Goal: Information Seeking & Learning: Learn about a topic

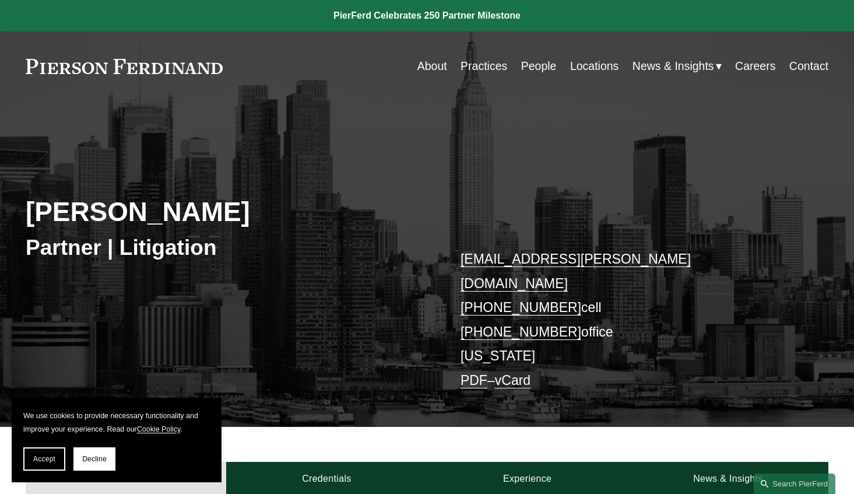
click at [239, 294] on div "[PERSON_NAME] Partner | Litigation [EMAIL_ADDRESS][PERSON_NAME][DOMAIN_NAME] [P…" at bounding box center [427, 277] width 854 height 300
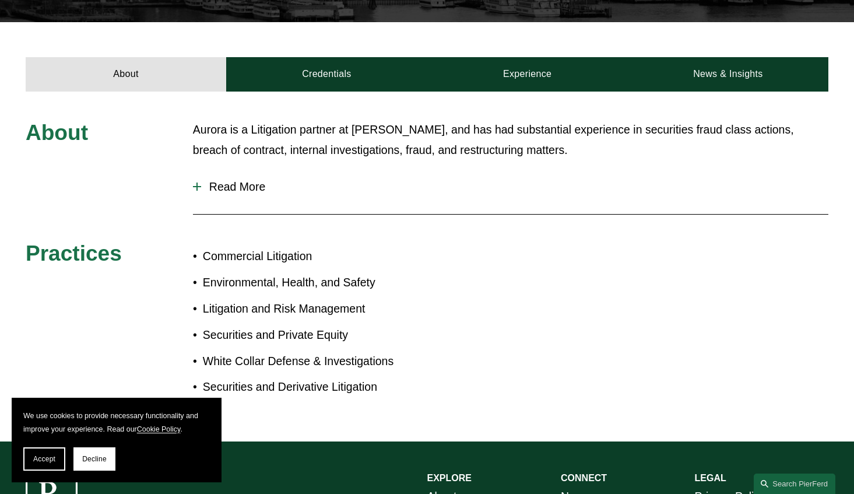
scroll to position [387, 0]
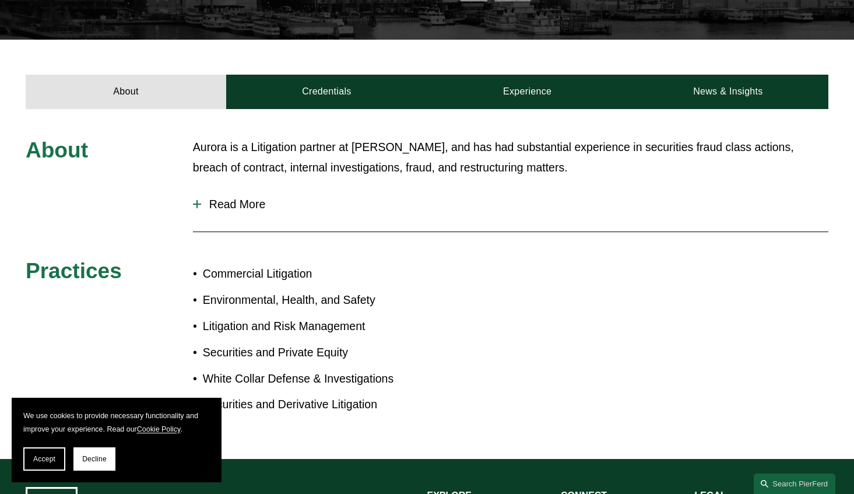
click at [232, 198] on span "Read More" at bounding box center [514, 204] width 627 height 13
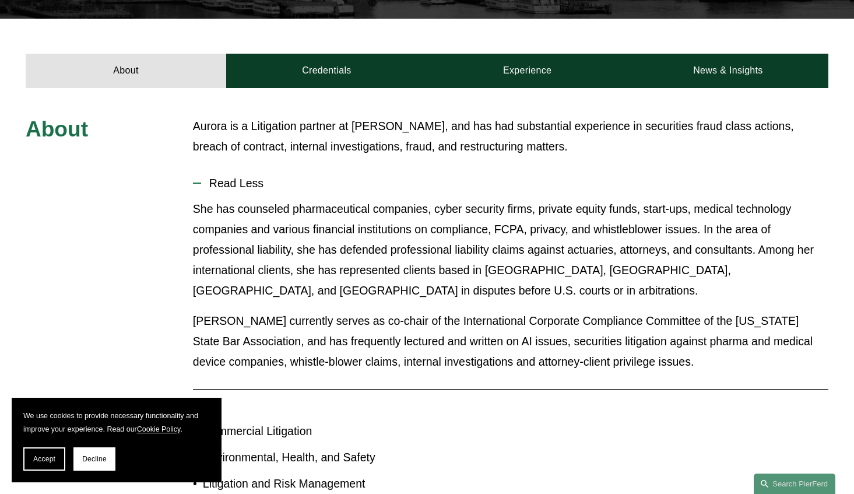
scroll to position [411, 0]
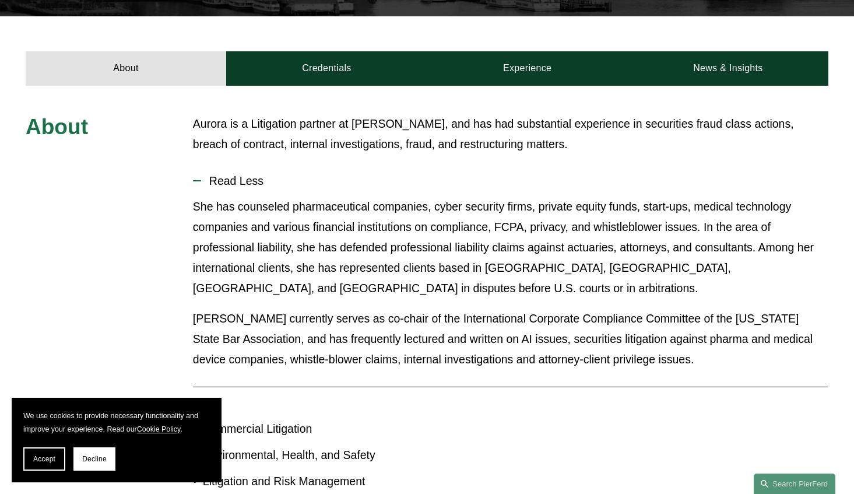
click at [198, 114] on p "Aurora is a Litigation partner at [PERSON_NAME], and has had substantial experi…" at bounding box center [511, 134] width 636 height 41
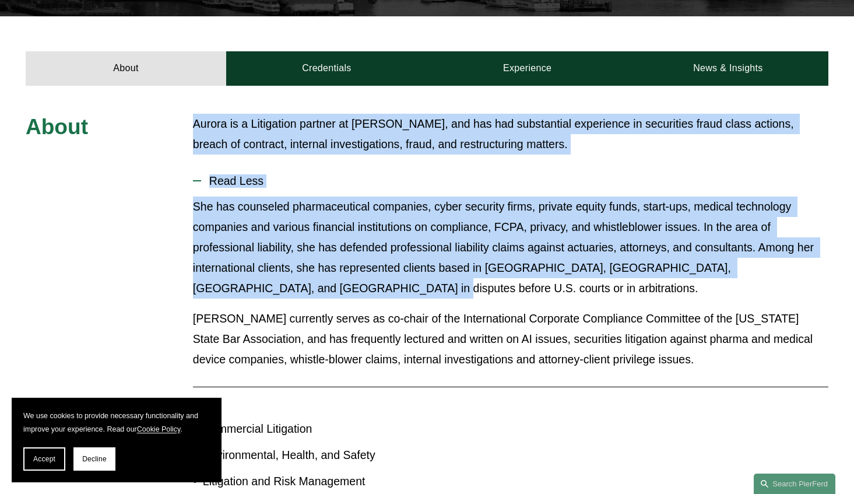
drag, startPoint x: 190, startPoint y: 103, endPoint x: 402, endPoint y: 265, distance: 267.1
click at [402, 265] on div "About [PERSON_NAME] is a Litigation partner at [PERSON_NAME], and has had subst…" at bounding box center [427, 350] width 854 height 472
copy div "Aurora is a Litigation partner at [PERSON_NAME], and has had substantial experi…"
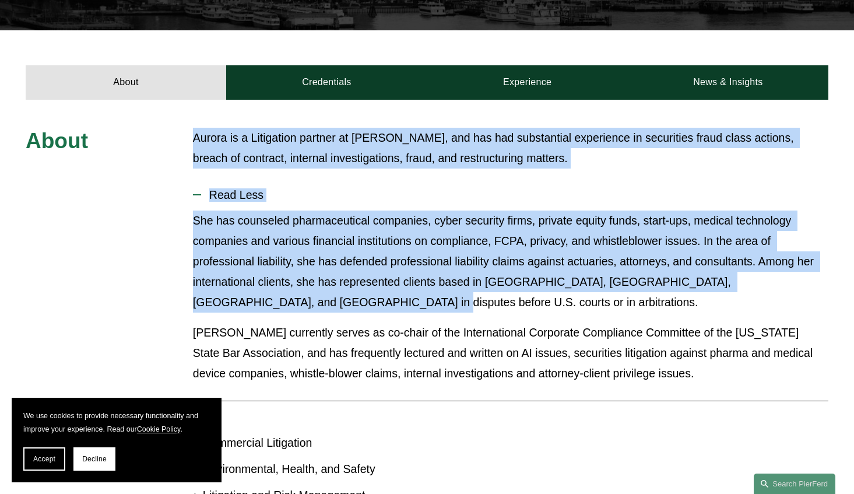
scroll to position [420, 0]
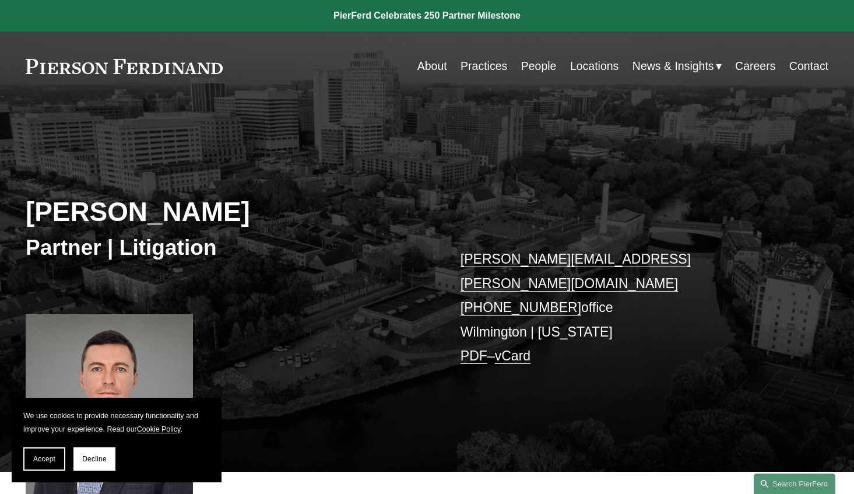
click at [381, 279] on div "Carl D. Neff Partner | Litigation carl.neff@pierferd.com +1.302.482.4244 office…" at bounding box center [427, 299] width 854 height 345
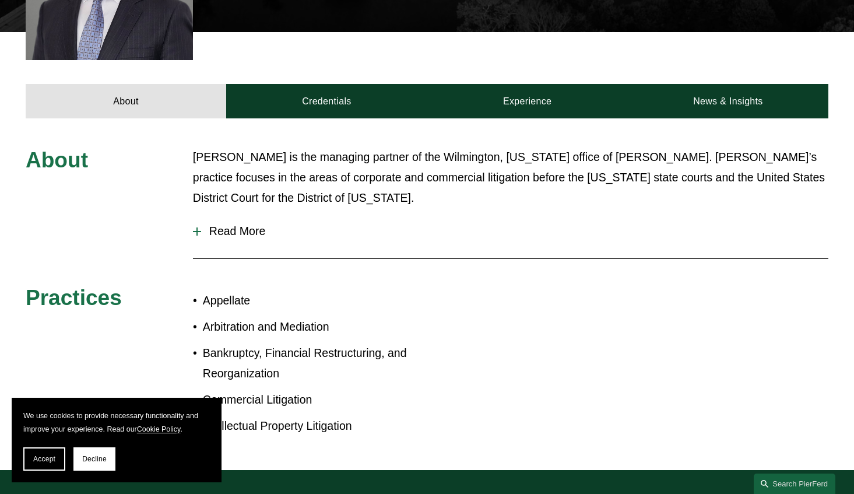
scroll to position [443, 0]
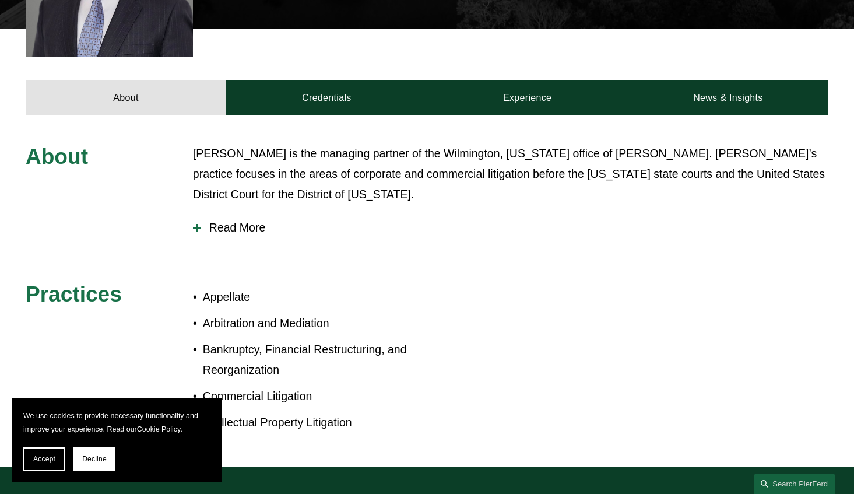
click at [236, 221] on span "Read More" at bounding box center [514, 227] width 627 height 13
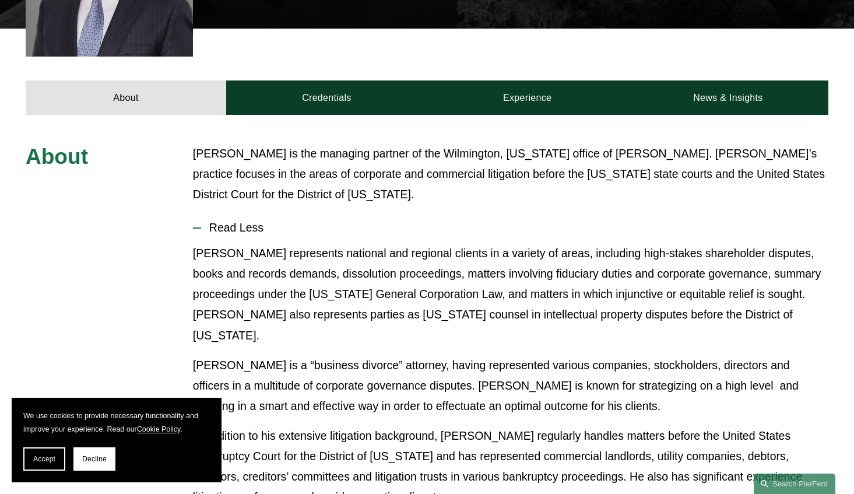
click at [324, 249] on p "Carl represents national and regional clients in a variety of areas, including …" at bounding box center [511, 294] width 636 height 103
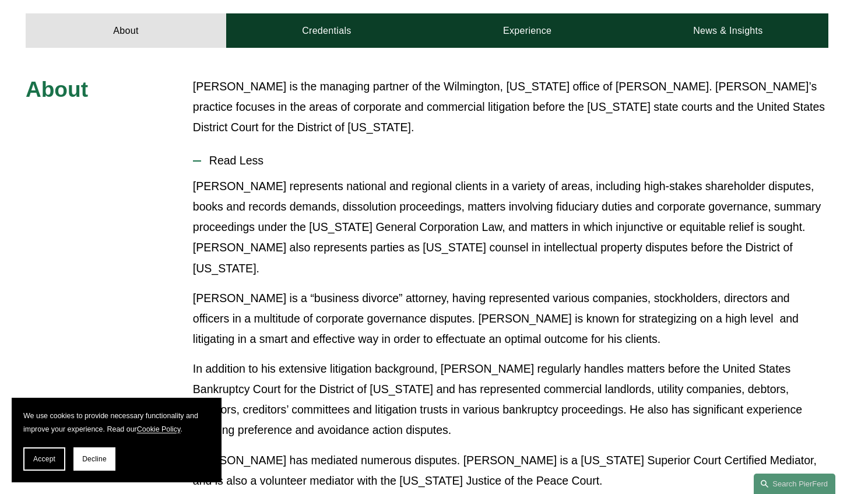
scroll to position [513, 0]
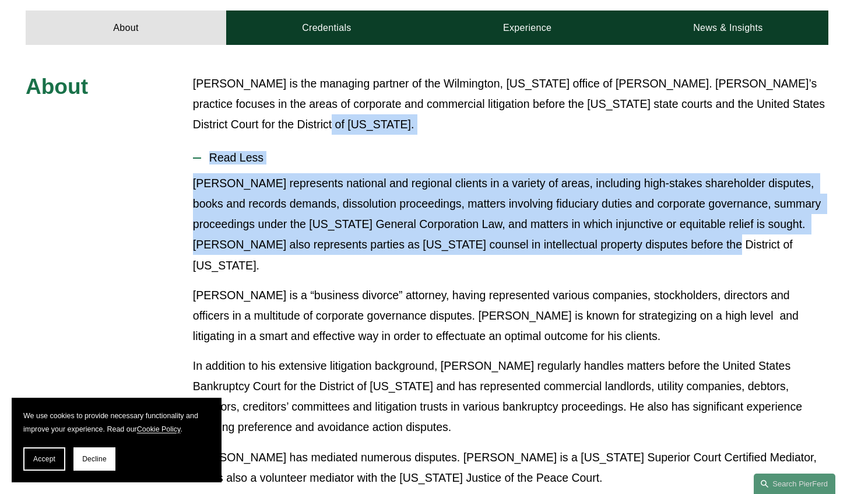
drag, startPoint x: 748, startPoint y: 237, endPoint x: 332, endPoint y: 104, distance: 436.5
click at [333, 104] on div "About Carl Neff is the managing partner of the Wilmington, Delaware office of P…" at bounding box center [427, 441] width 854 height 736
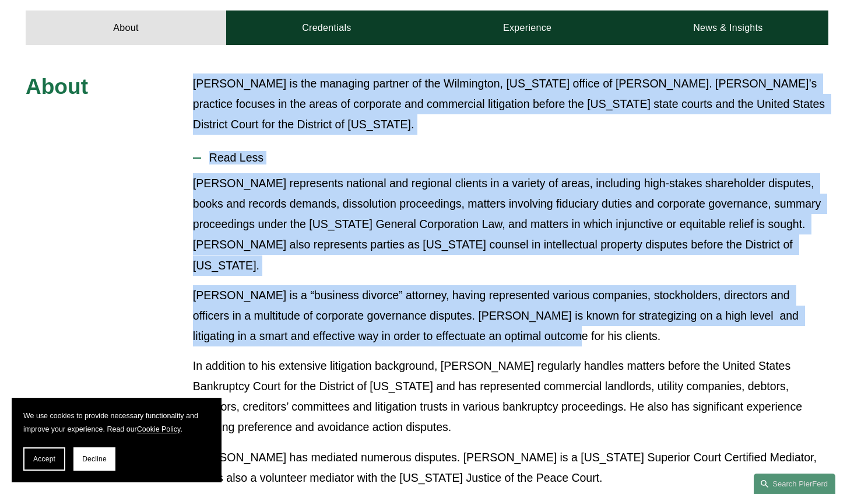
drag, startPoint x: 563, startPoint y: 297, endPoint x: 188, endPoint y: 70, distance: 438.6
click at [188, 73] on div "About Carl Neff is the managing partner of the Wilmington, Delaware office of P…" at bounding box center [427, 441] width 854 height 736
copy div "Carl Neff is the managing partner of the Wilmington, Delaware office of Pierson…"
